Goal: Information Seeking & Learning: Learn about a topic

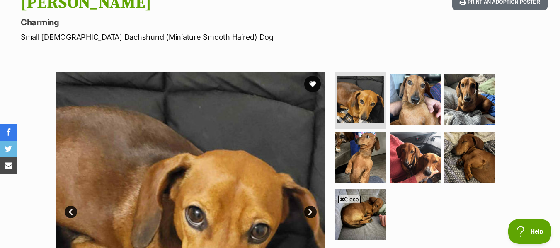
scroll to position [196, 0]
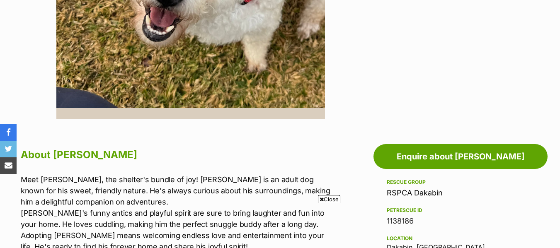
scroll to position [327, 0]
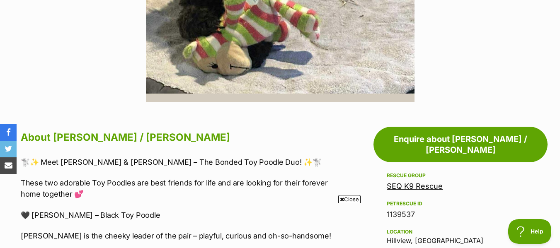
scroll to position [340, 0]
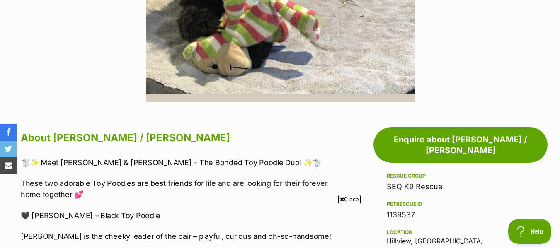
click at [395, 182] on link "SEQ K9 Rescue" at bounding box center [415, 186] width 56 height 9
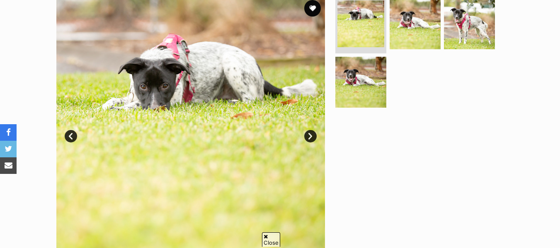
scroll to position [177, 0]
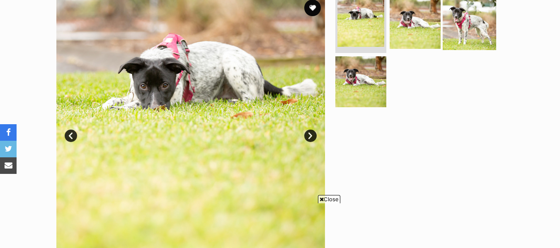
click at [472, 38] on img at bounding box center [469, 22] width 53 height 53
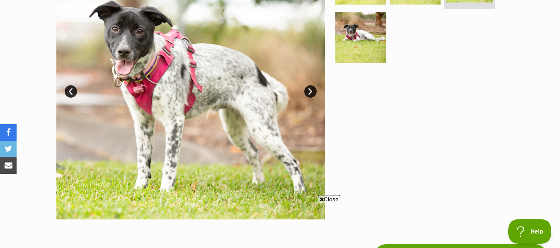
scroll to position [221, 0]
click at [312, 94] on link "Next" at bounding box center [310, 92] width 12 height 12
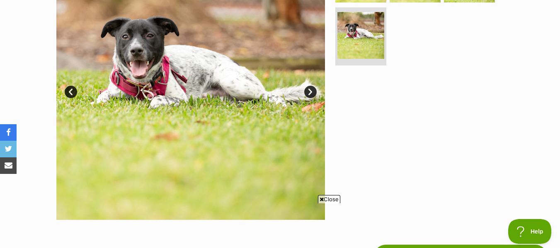
click at [312, 94] on link "Next" at bounding box center [310, 92] width 12 height 12
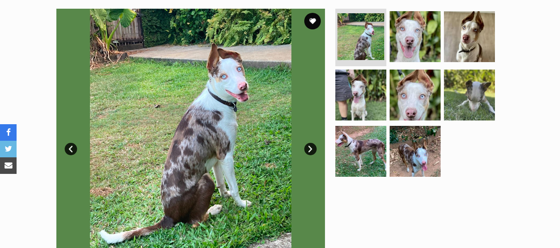
click at [306, 153] on link "Next" at bounding box center [310, 149] width 12 height 12
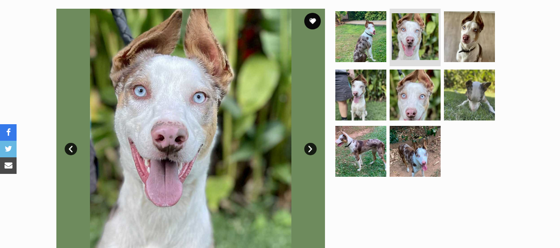
click at [306, 153] on link "Next" at bounding box center [310, 149] width 12 height 12
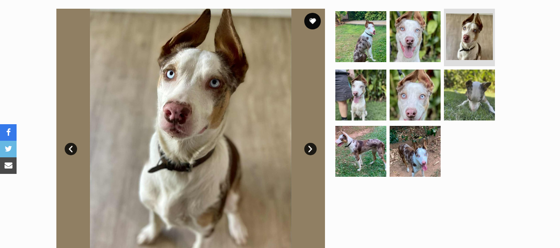
click at [306, 153] on link "Next" at bounding box center [310, 149] width 12 height 12
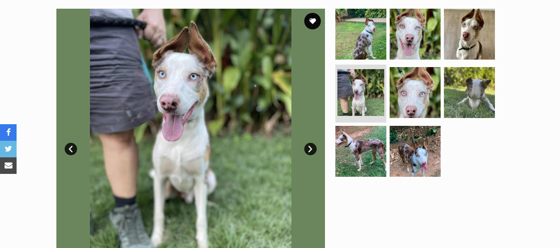
click at [306, 153] on link "Next" at bounding box center [310, 149] width 12 height 12
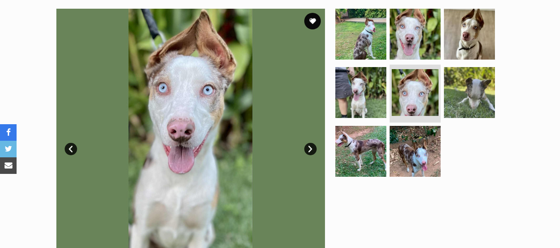
click at [306, 153] on link "Next" at bounding box center [310, 149] width 12 height 12
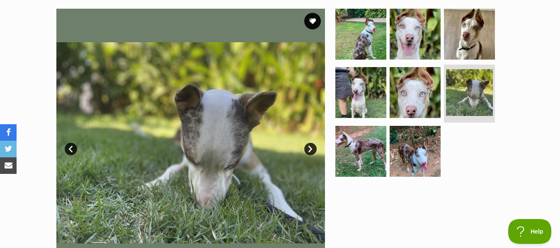
click at [306, 153] on link "Next" at bounding box center [310, 149] width 12 height 12
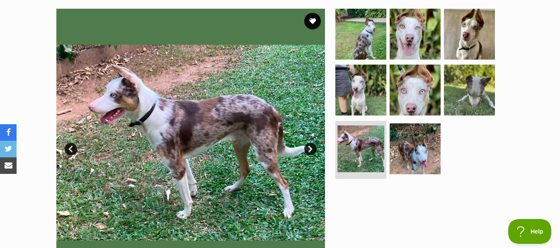
click at [306, 153] on link "Next" at bounding box center [310, 149] width 12 height 12
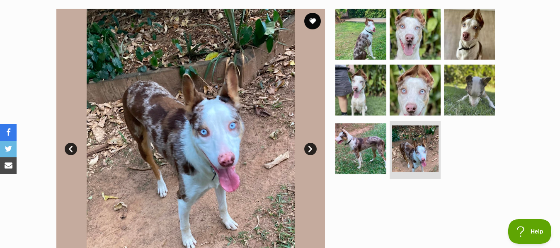
click at [306, 153] on link "Next" at bounding box center [310, 149] width 12 height 12
